Goal: Navigation & Orientation: Find specific page/section

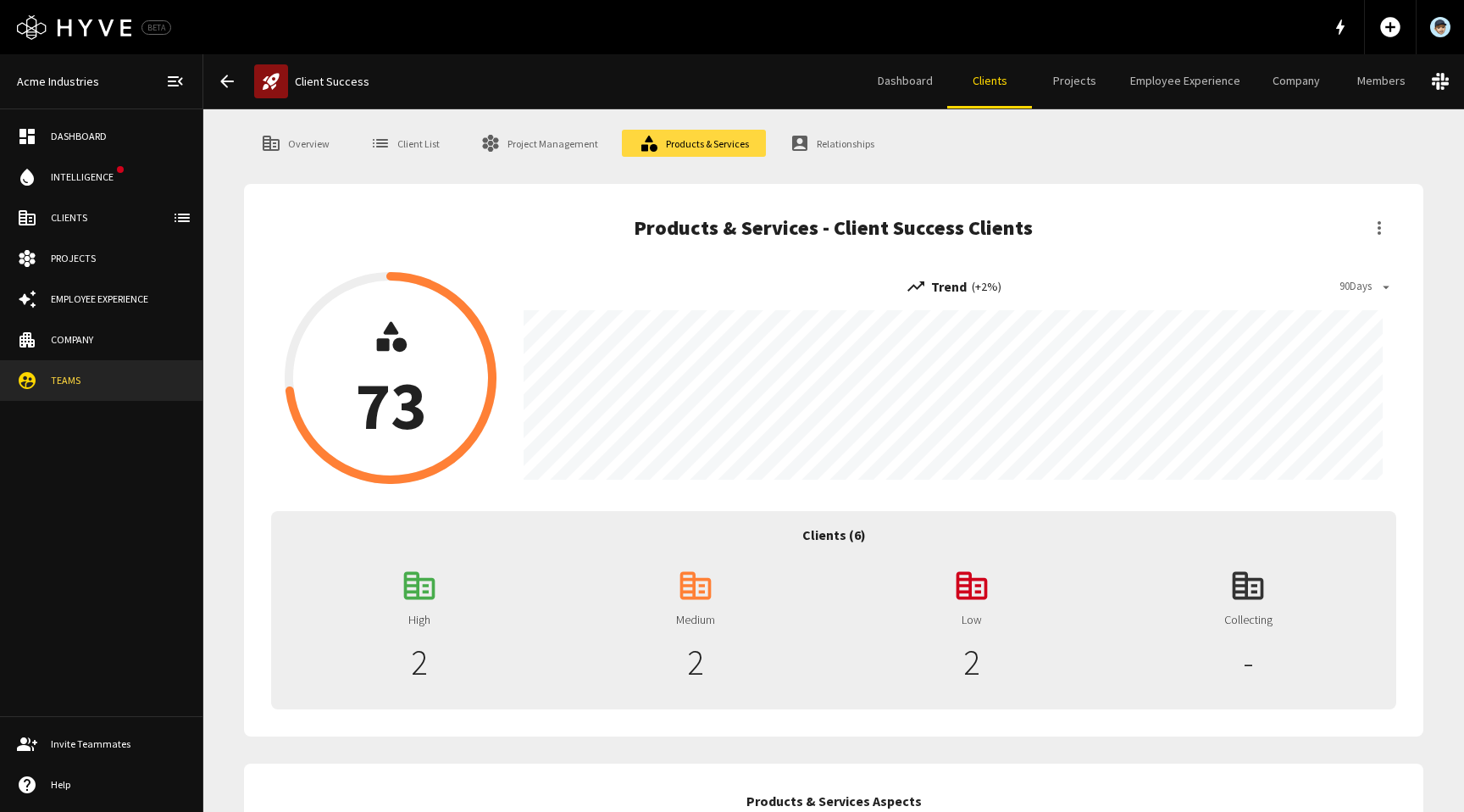
click at [70, 221] on div "Clients" at bounding box center [117, 217] width 134 height 15
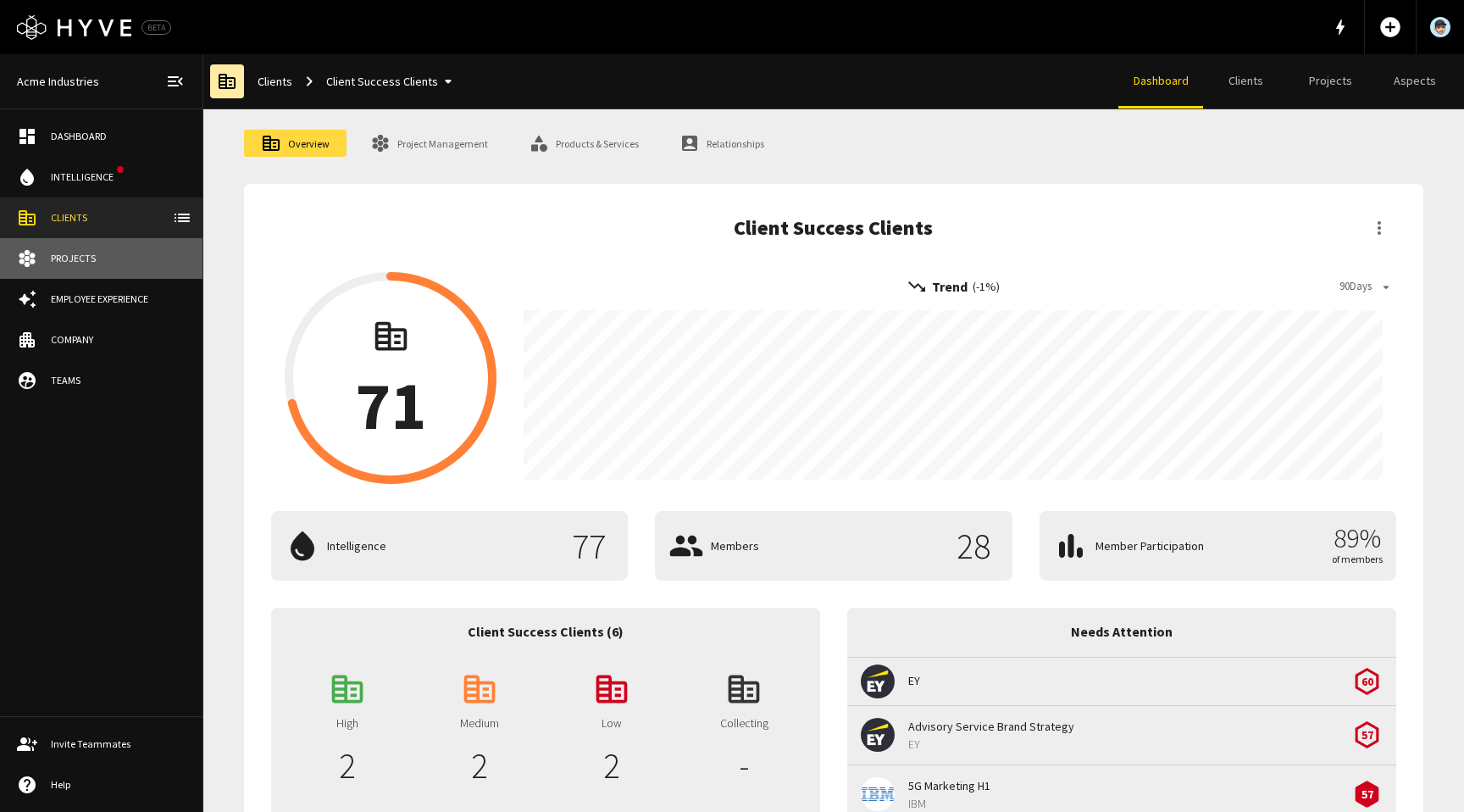
click at [81, 266] on link "Projects" at bounding box center [101, 259] width 203 height 41
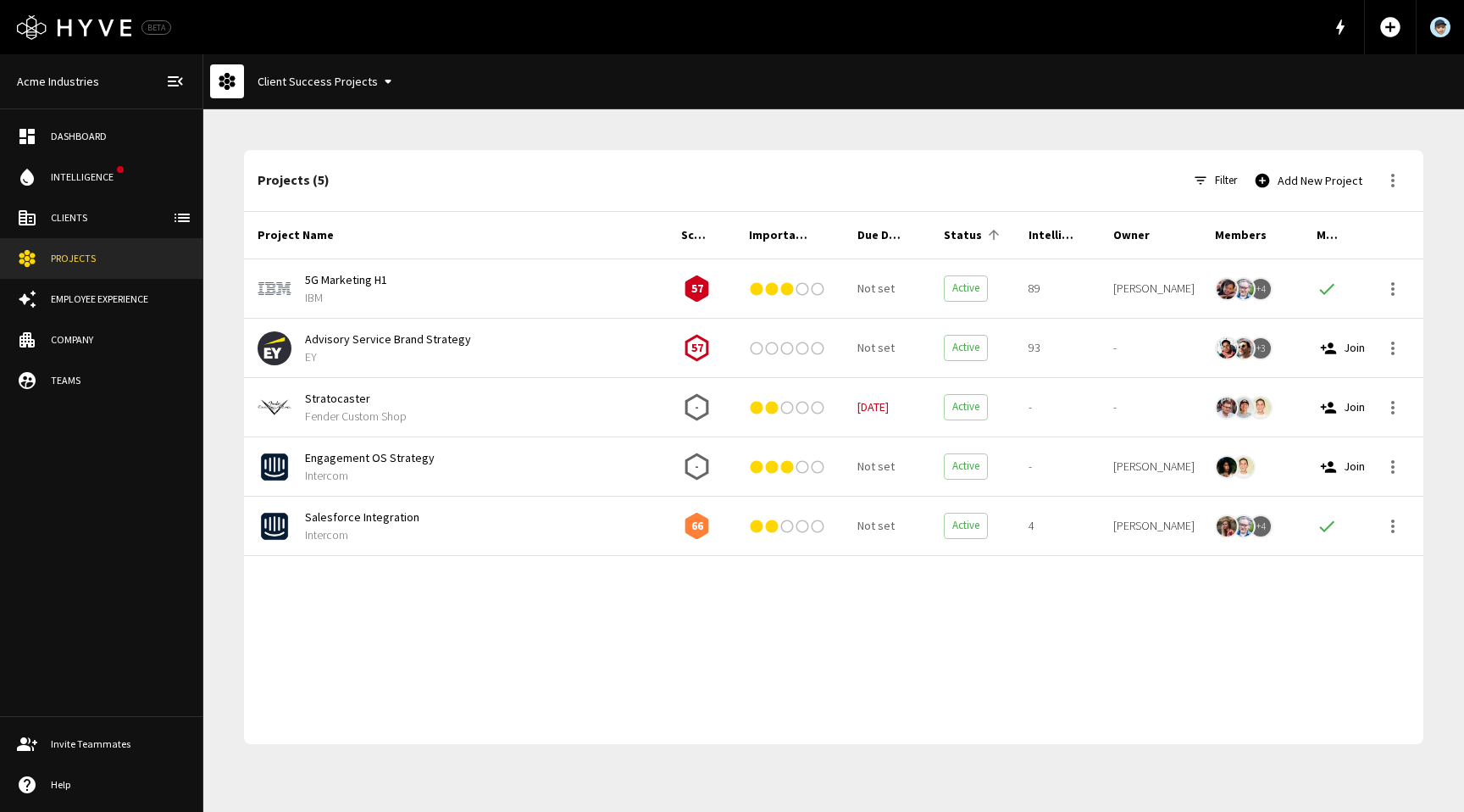
click at [91, 307] on link "Employee Experience" at bounding box center [101, 299] width 203 height 41
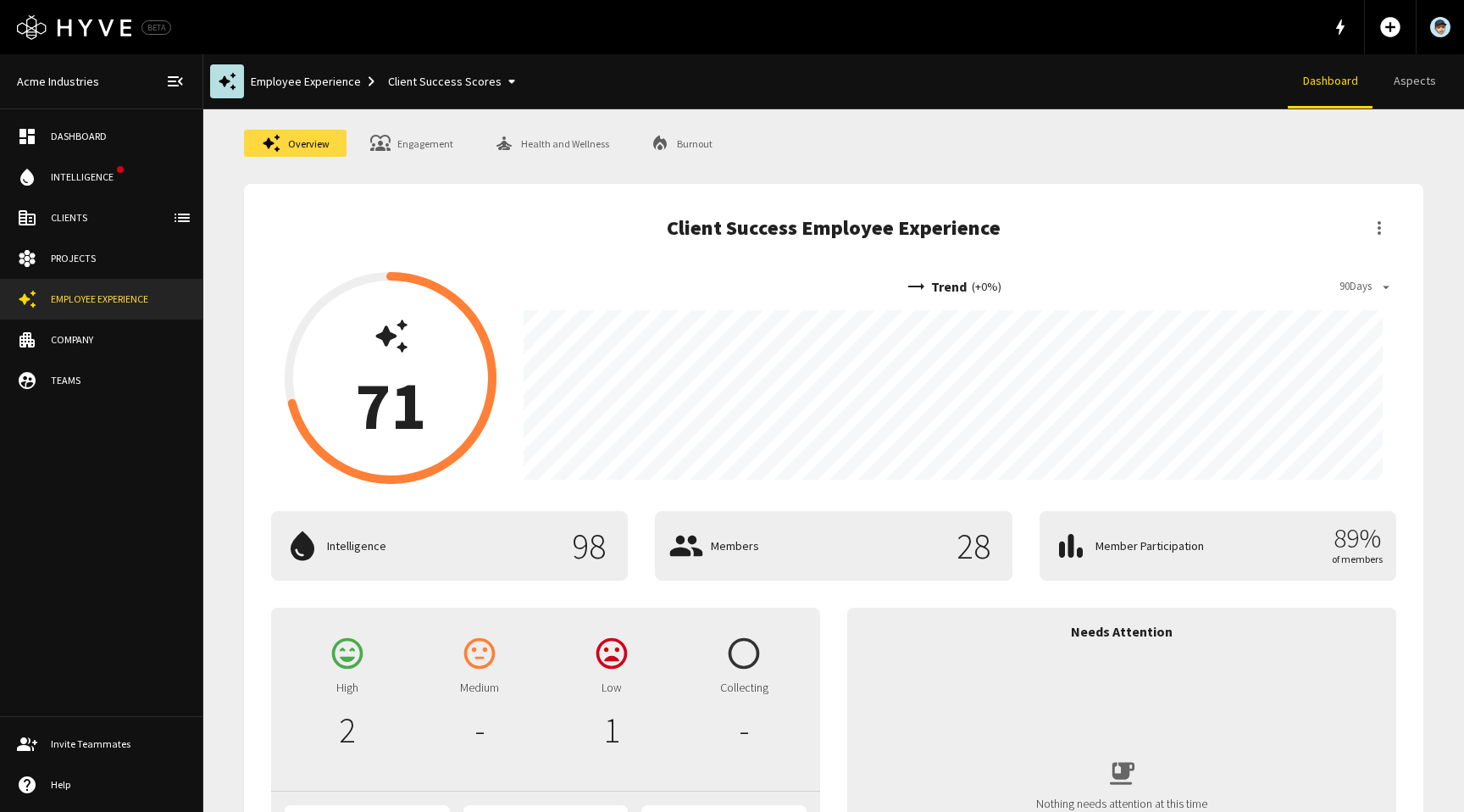
click at [408, 126] on div "Overview Engagement Health and Wellness Burnout Client Success Employee Experie…" at bounding box center [834, 569] width 1261 height 920
click at [421, 144] on link "Engagement" at bounding box center [411, 143] width 117 height 27
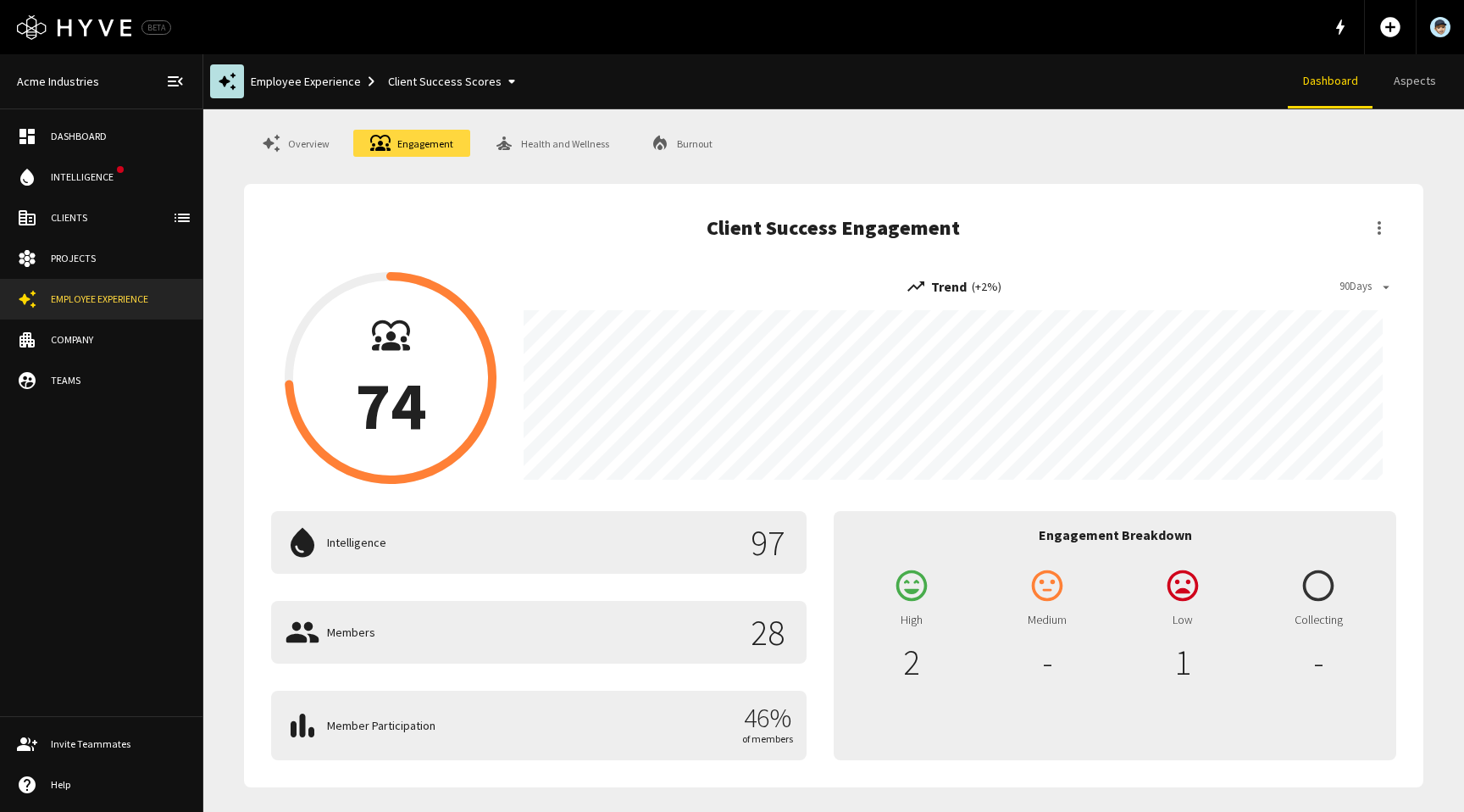
click at [421, 75] on button "Client Success Scores" at bounding box center [455, 81] width 148 height 31
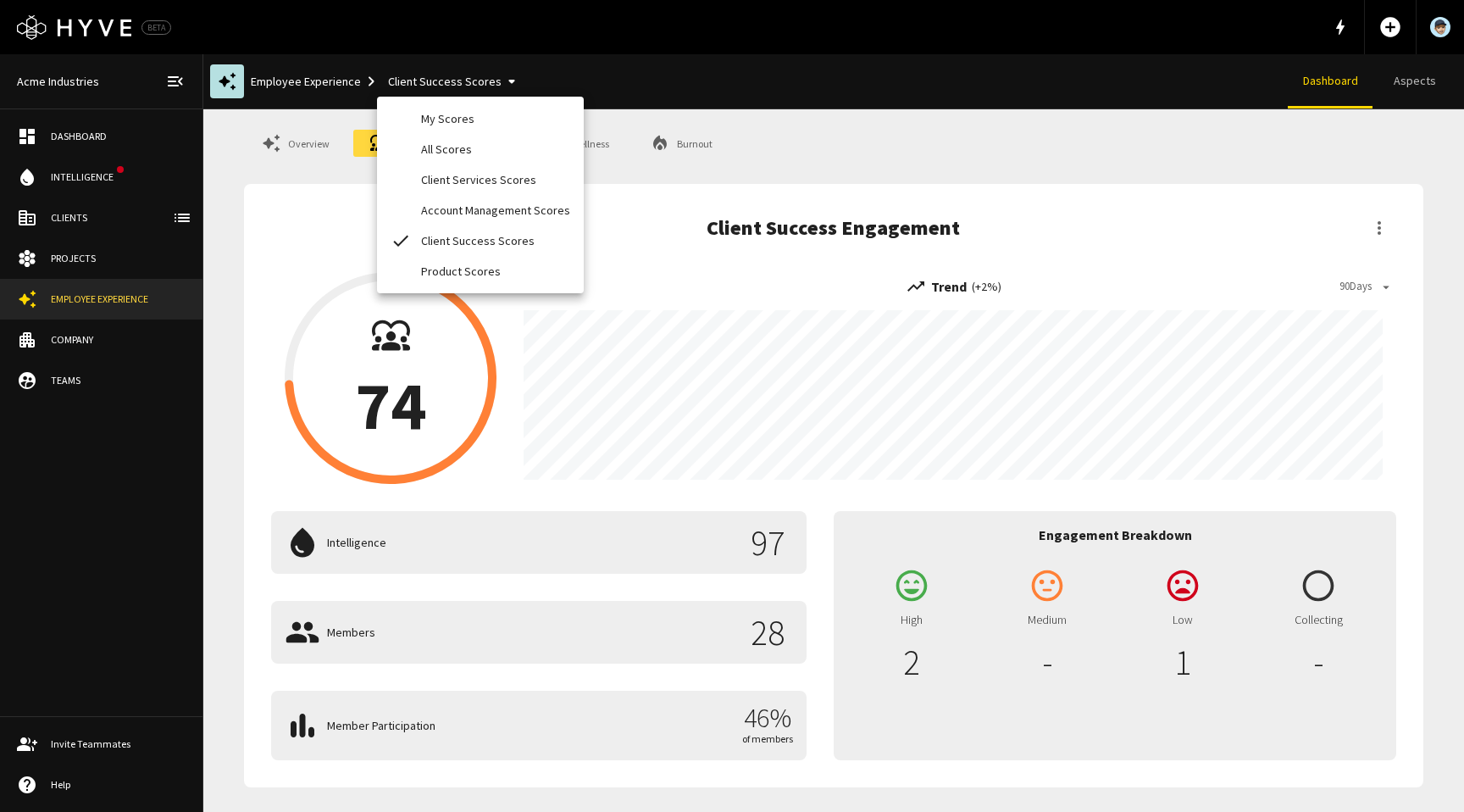
click at [458, 142] on li "All Scores" at bounding box center [480, 149] width 206 height 30
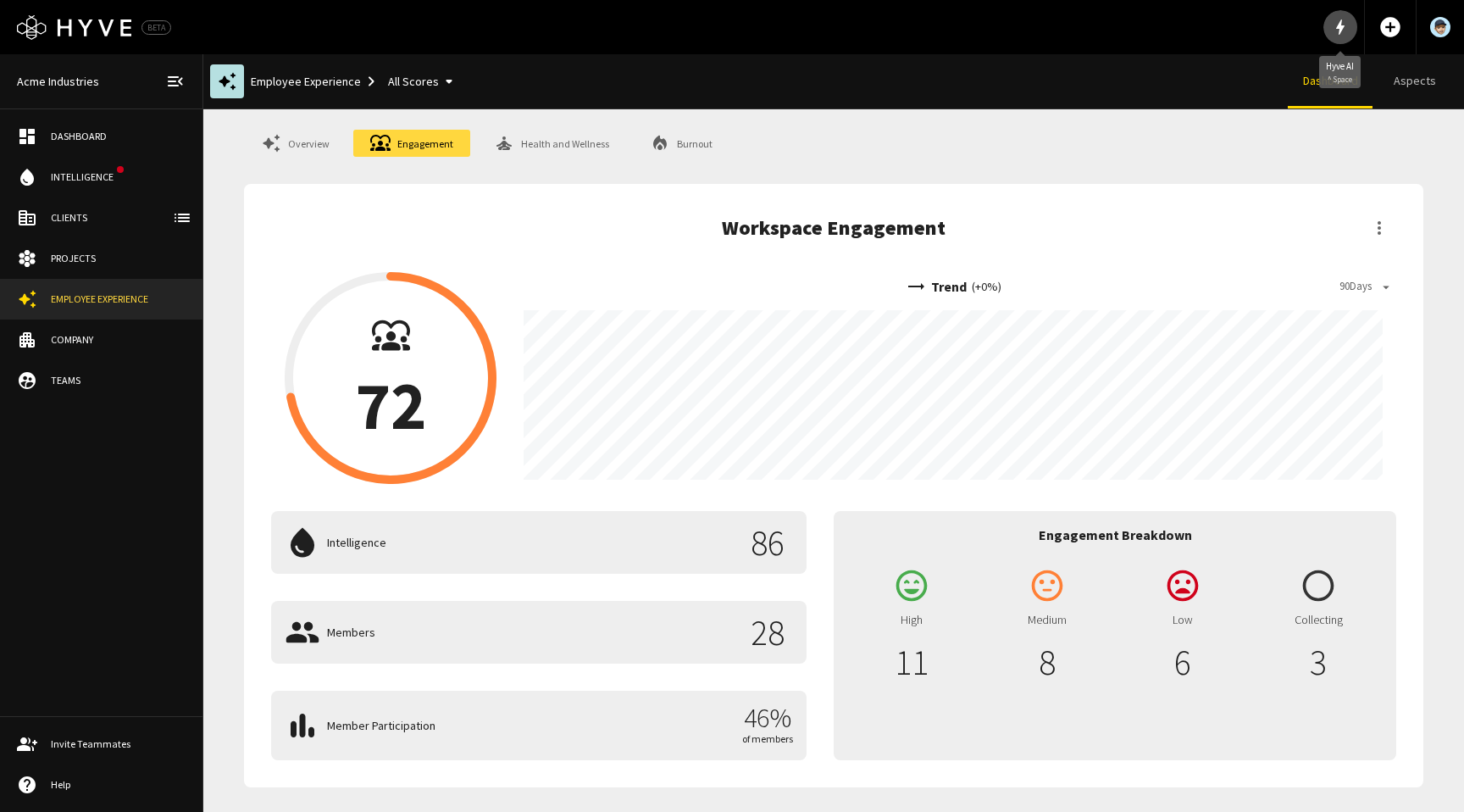
click at [1335, 28] on icon "button" at bounding box center [1340, 27] width 20 height 20
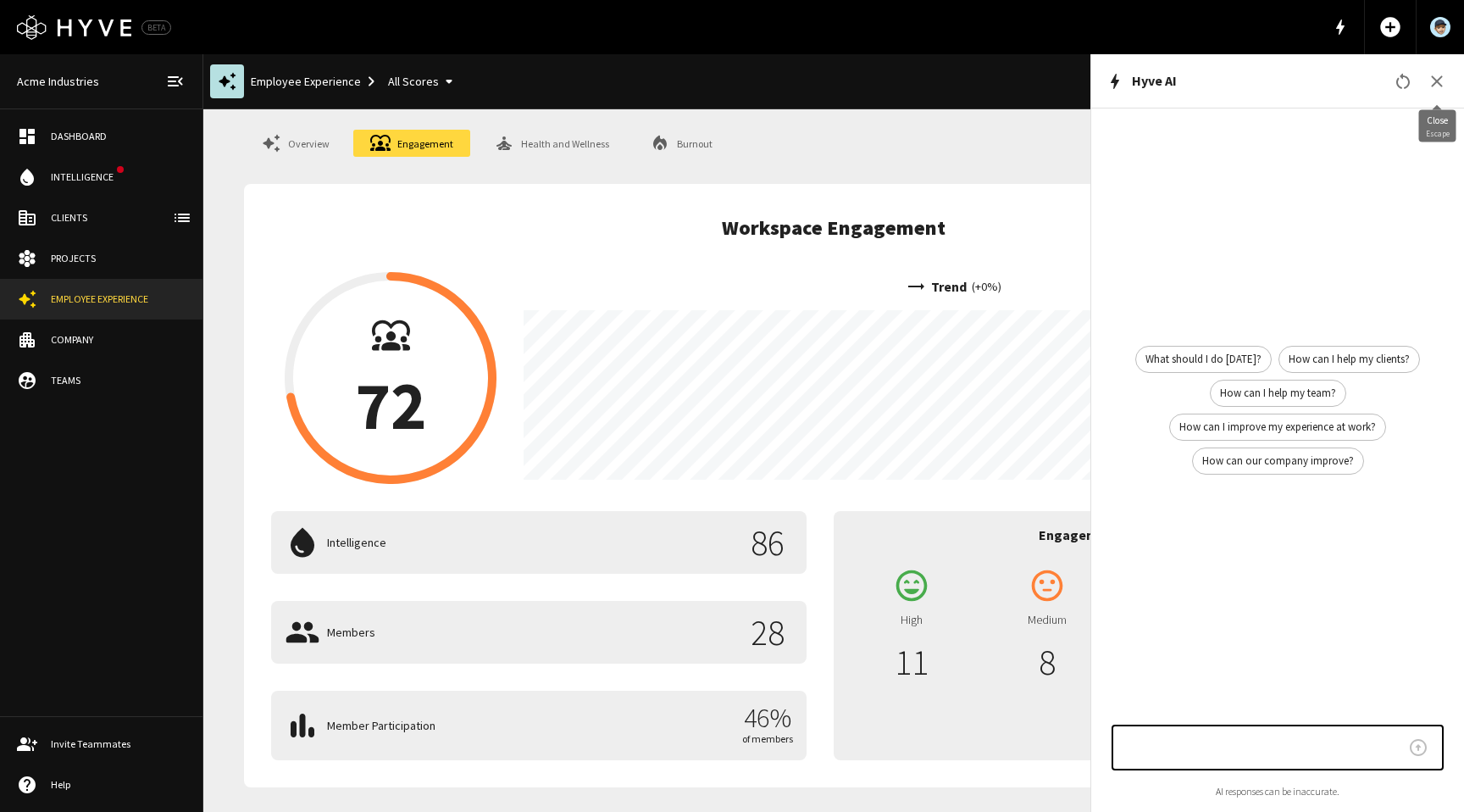
click at [1442, 81] on icon "button" at bounding box center [1436, 81] width 20 height 20
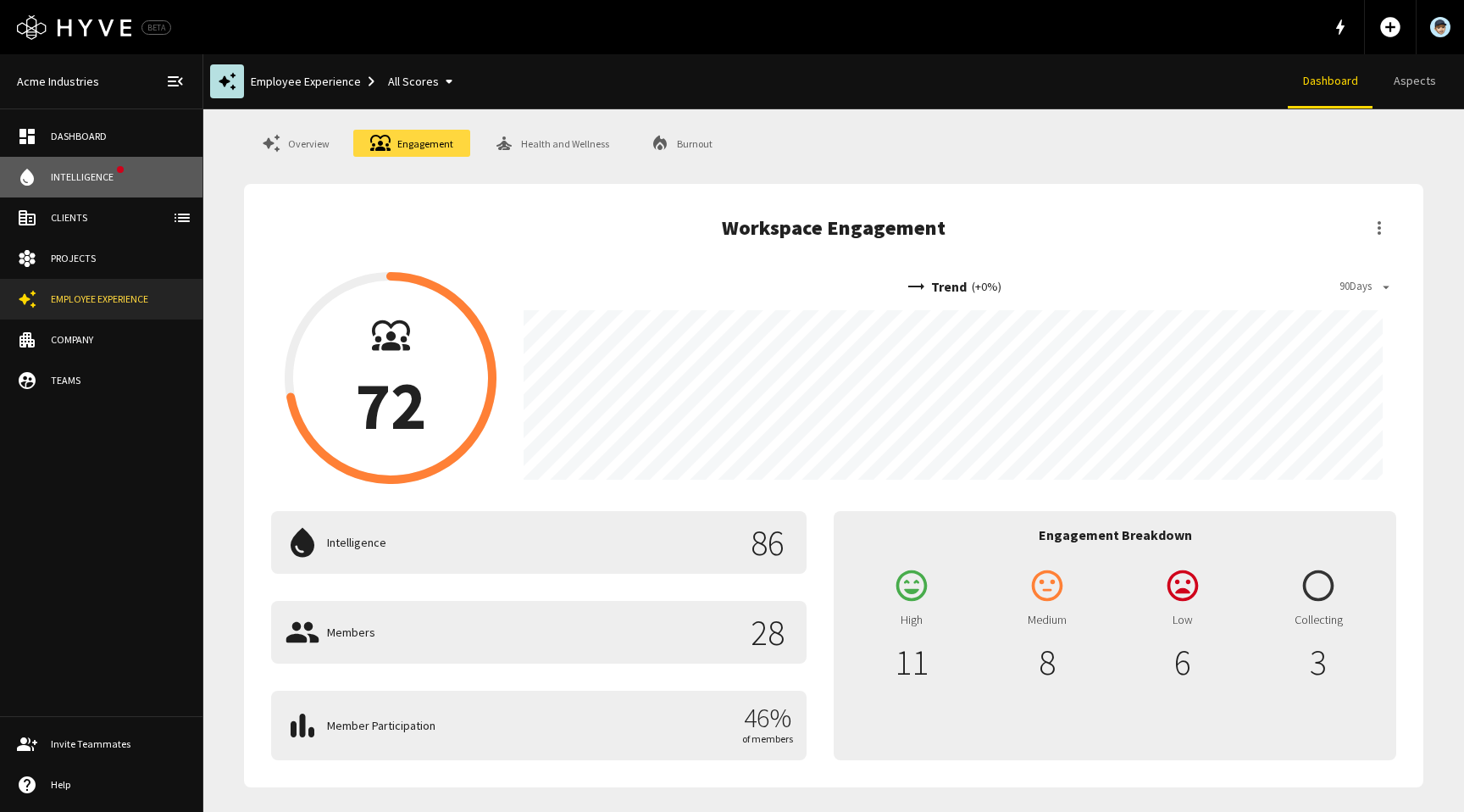
click at [78, 181] on div "Intelligence" at bounding box center [85, 177] width 69 height 15
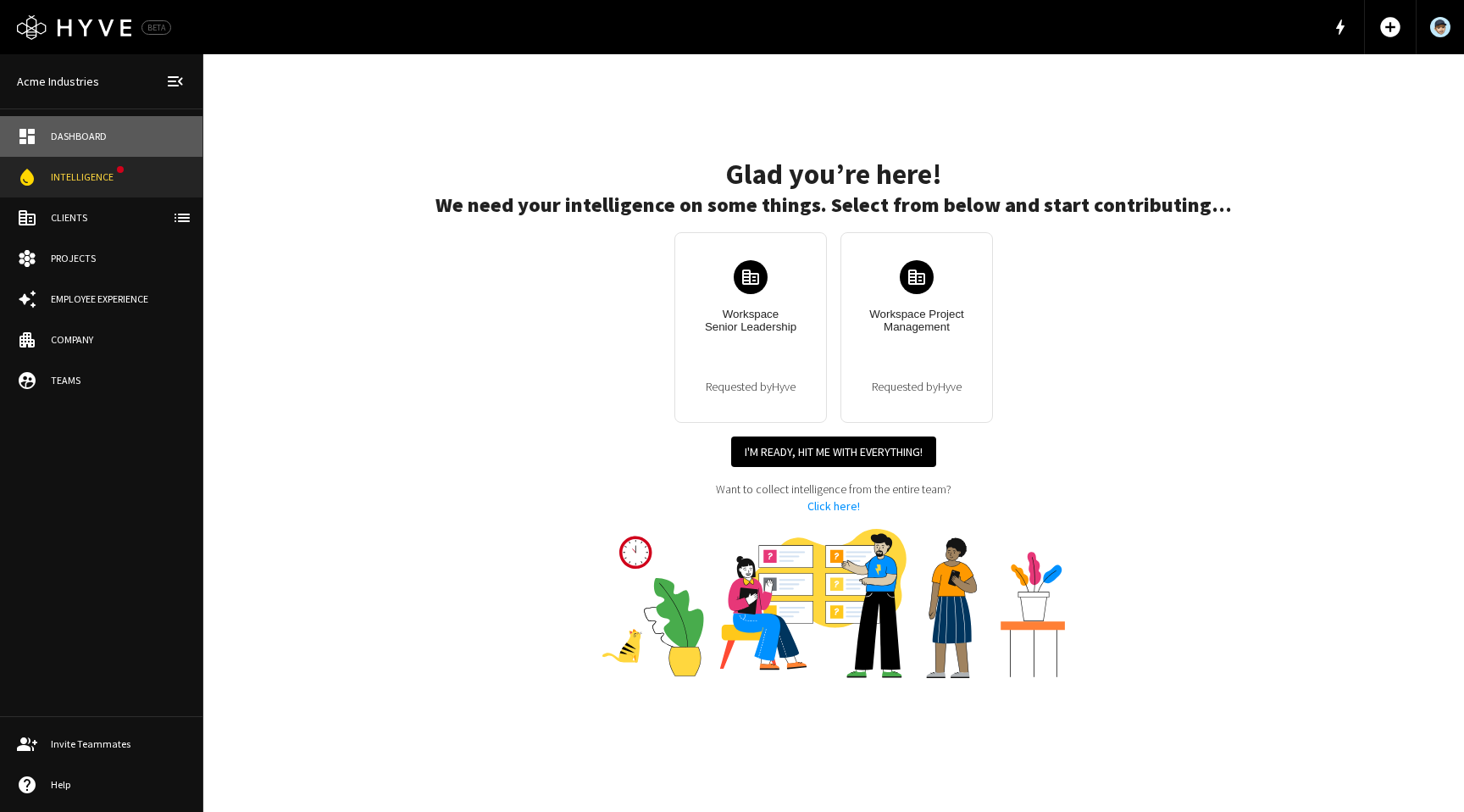
click at [76, 140] on div "Dashboard" at bounding box center [117, 136] width 134 height 15
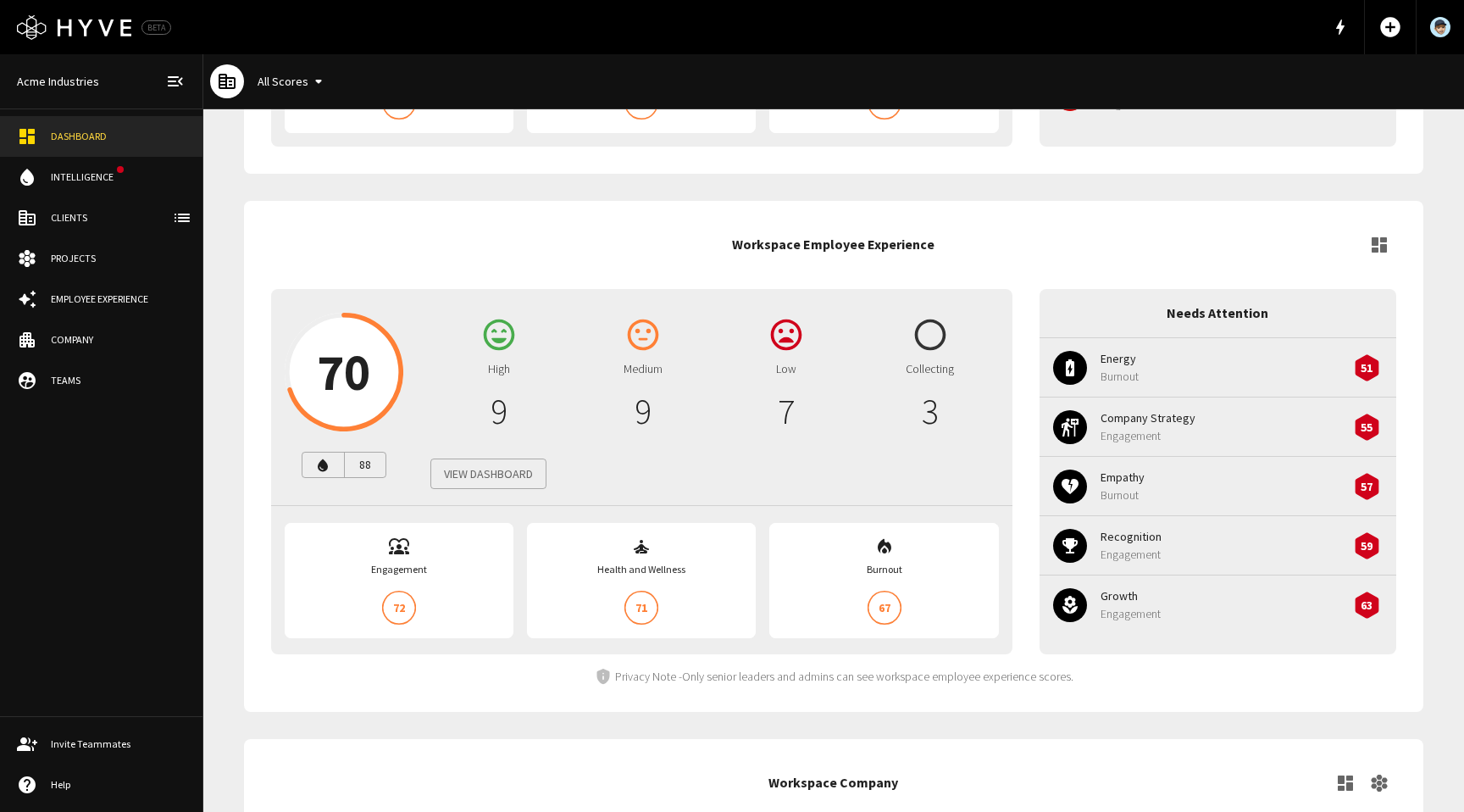
scroll to position [1024, 0]
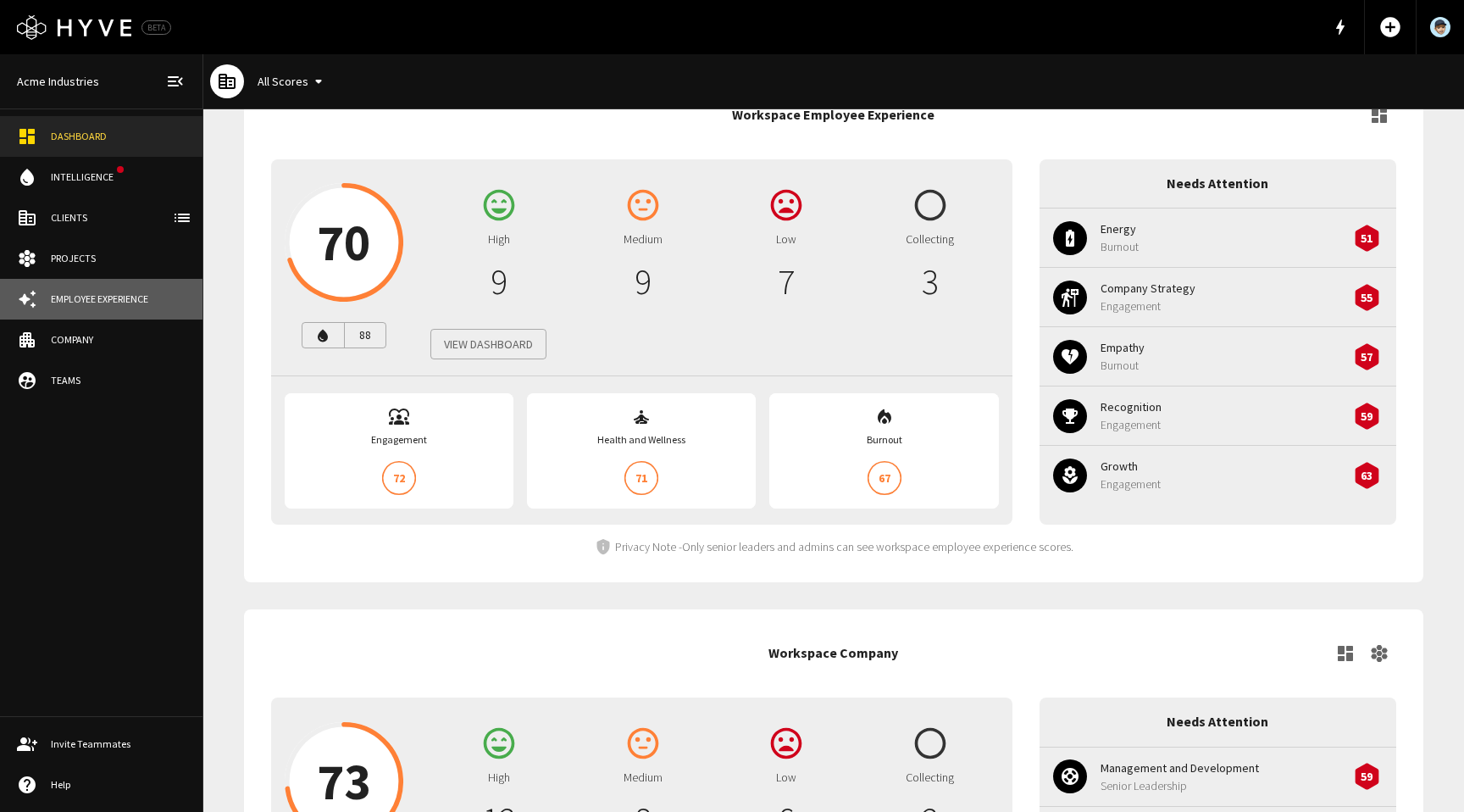
click at [76, 300] on div "Employee Experience" at bounding box center [117, 299] width 134 height 15
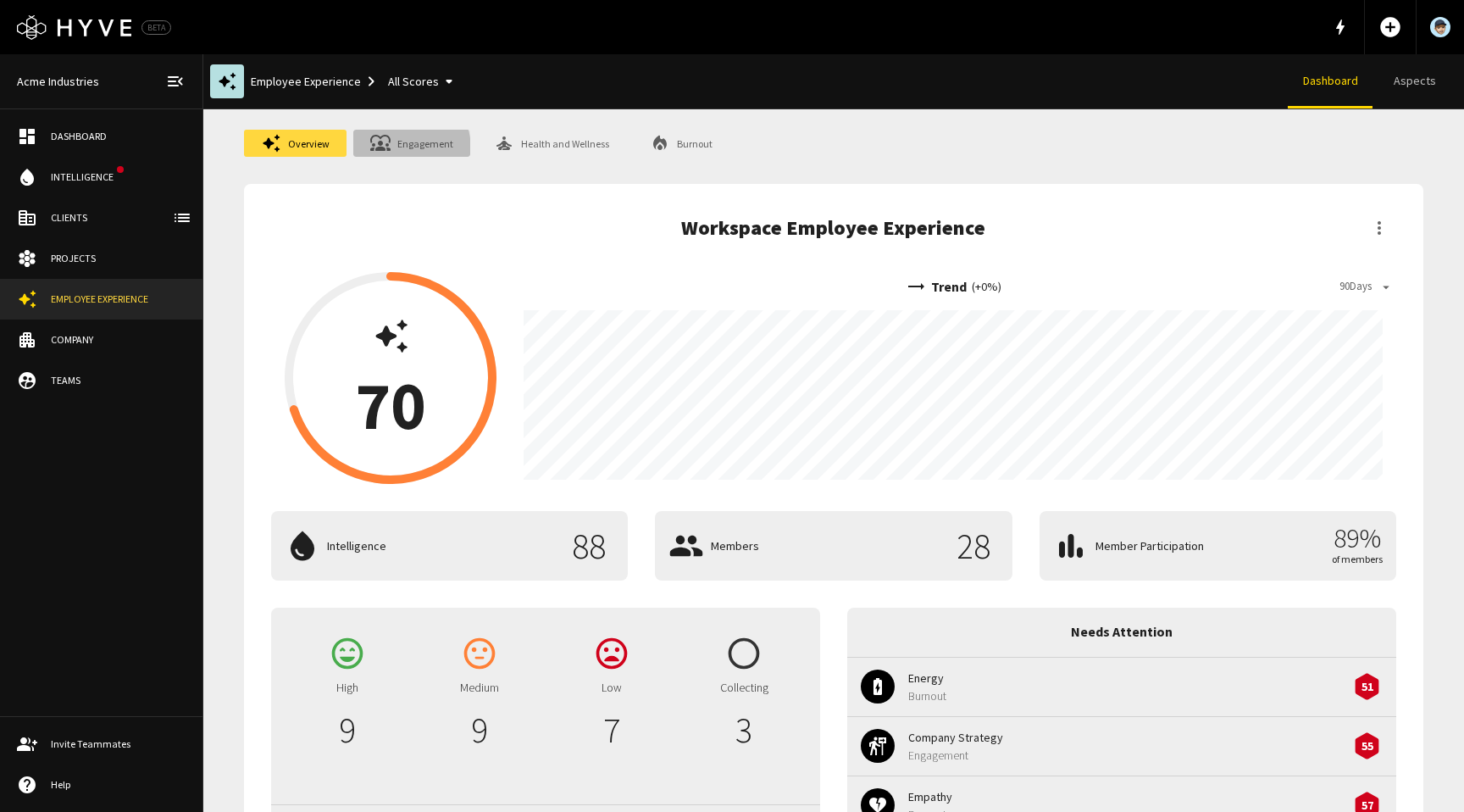
click at [386, 150] on icon at bounding box center [382, 145] width 15 height 10
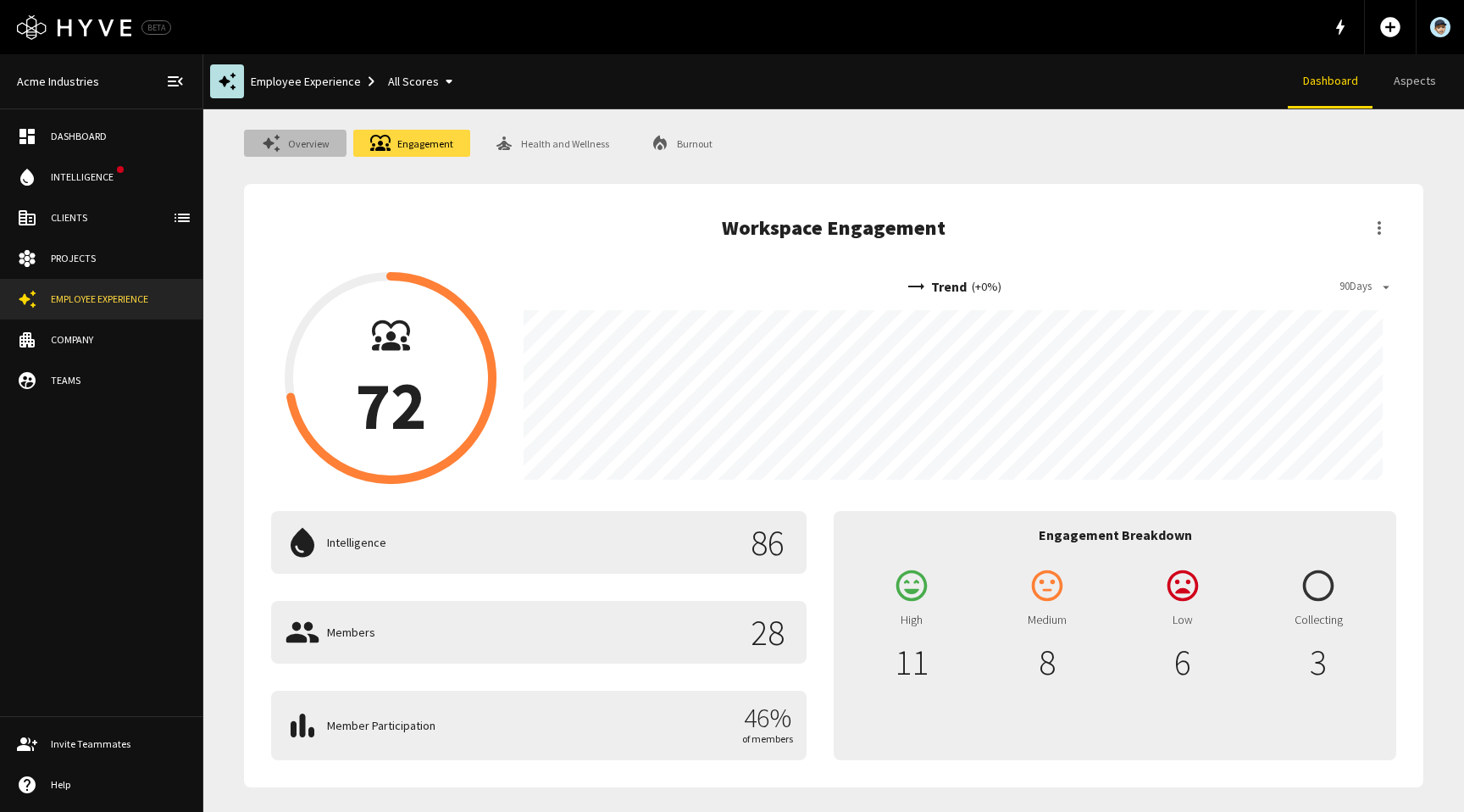
click at [291, 143] on link "Overview" at bounding box center [294, 143] width 102 height 27
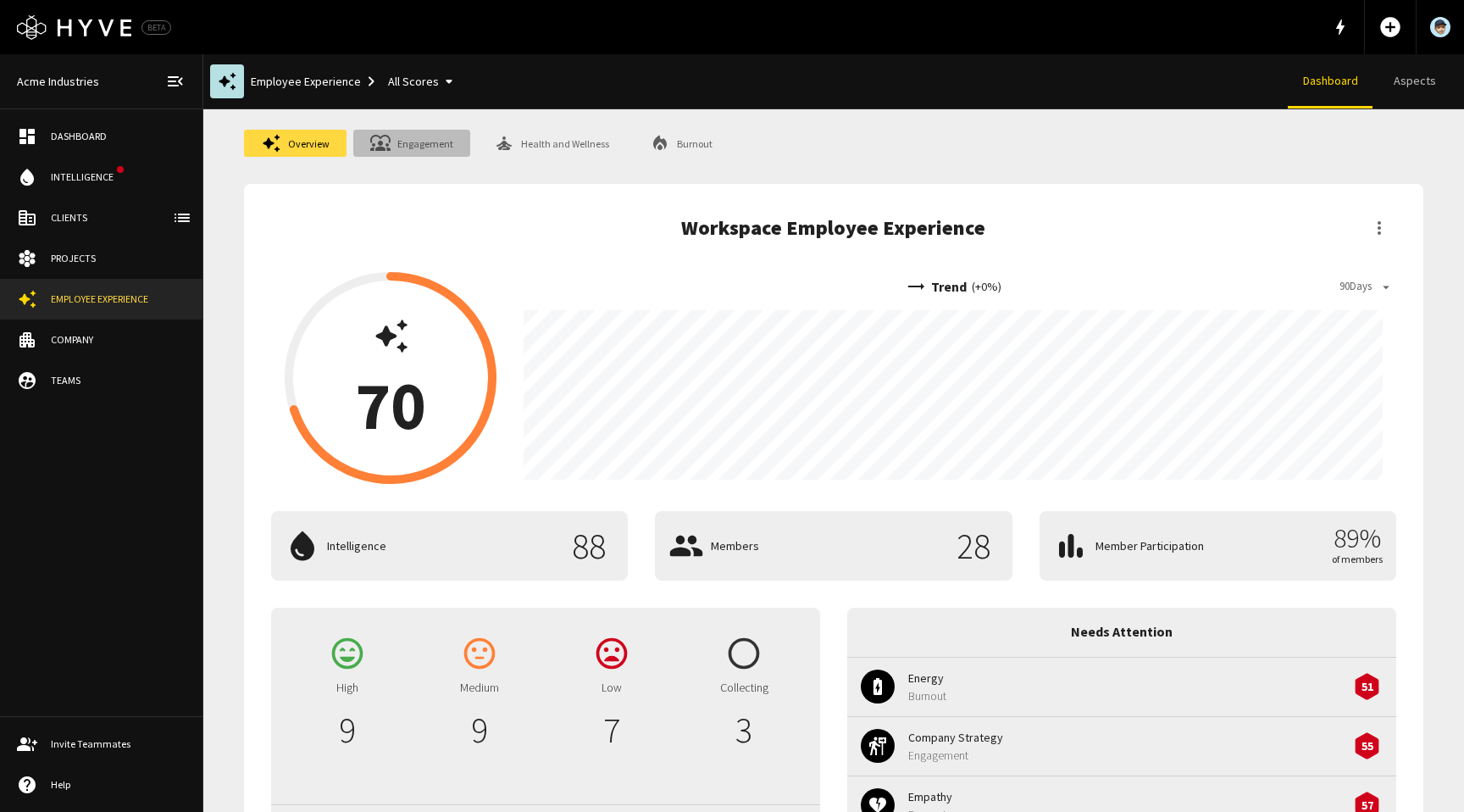
click at [420, 138] on link "Engagement" at bounding box center [411, 143] width 117 height 27
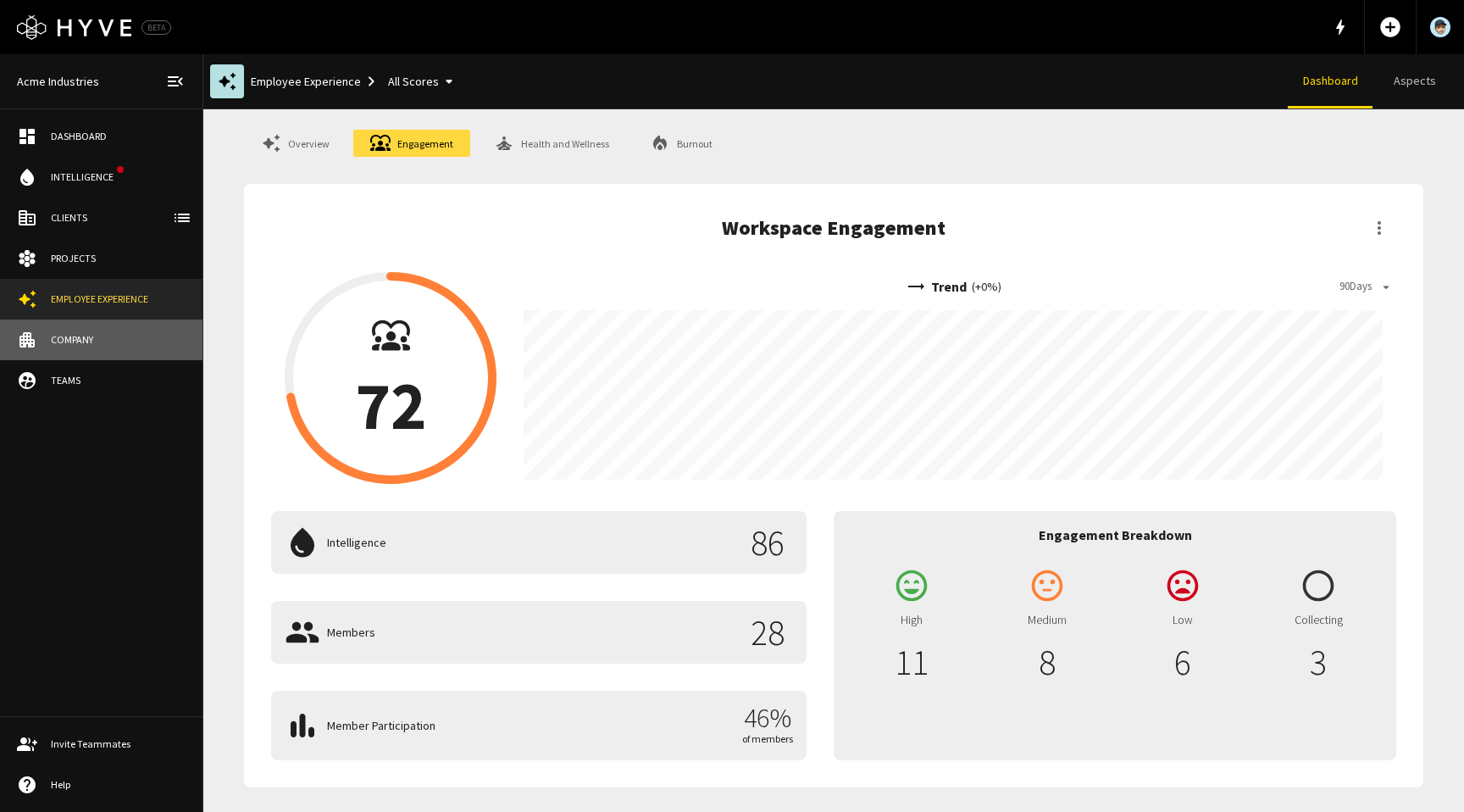
click at [74, 344] on div "Company" at bounding box center [117, 339] width 134 height 15
